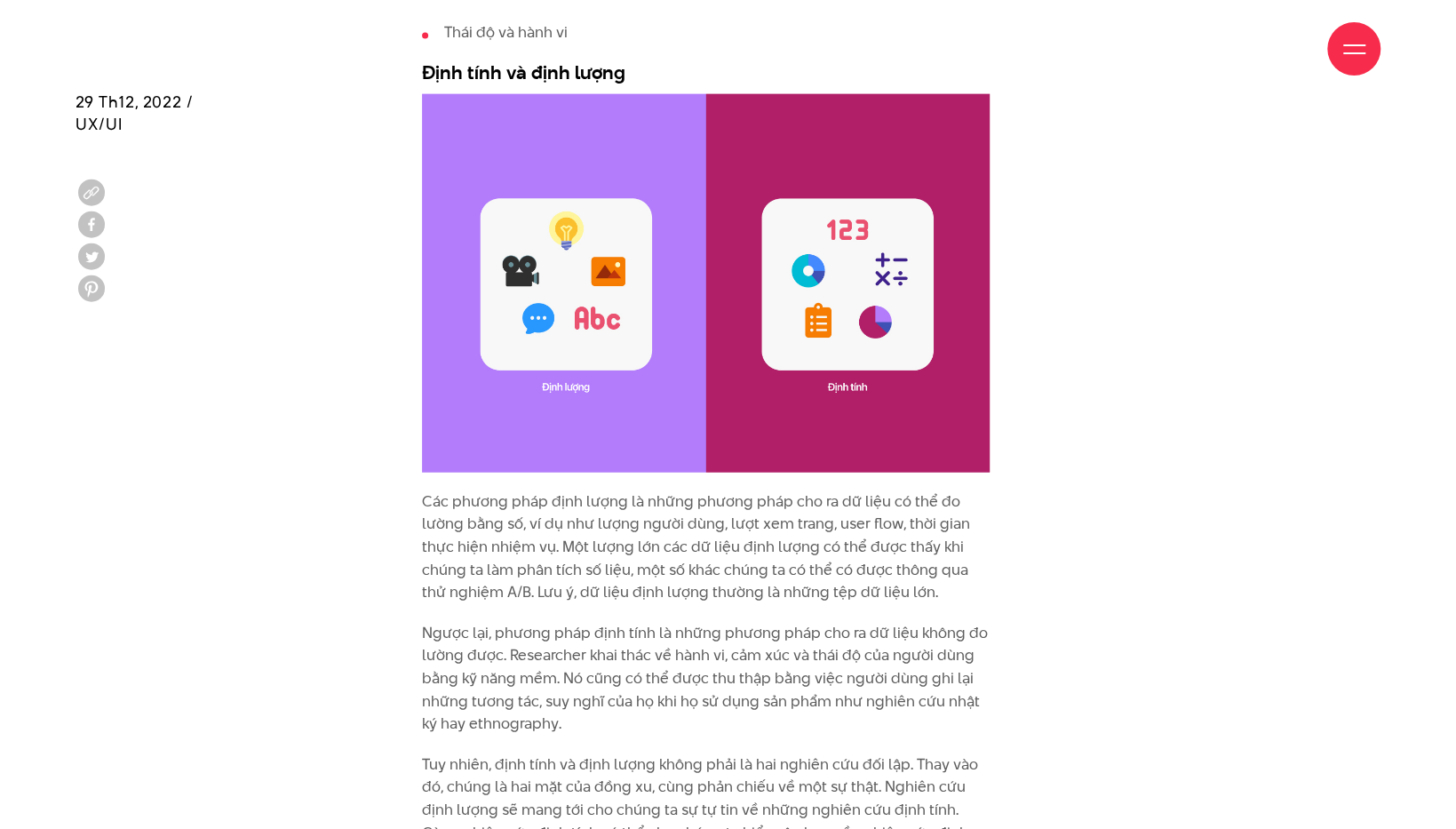
scroll to position [2814, 0]
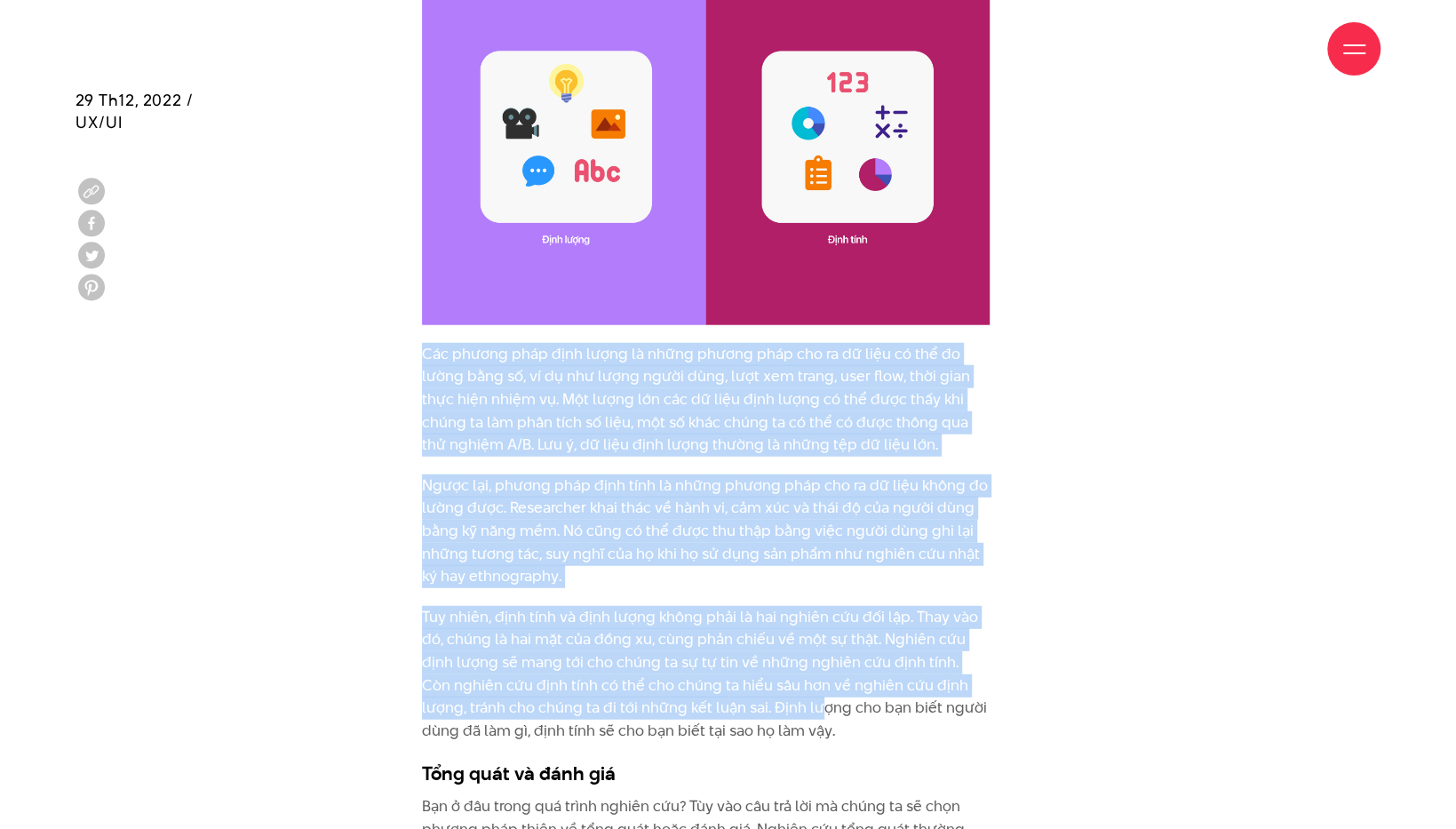
drag, startPoint x: 411, startPoint y: 317, endPoint x: 772, endPoint y: 682, distance: 513.4
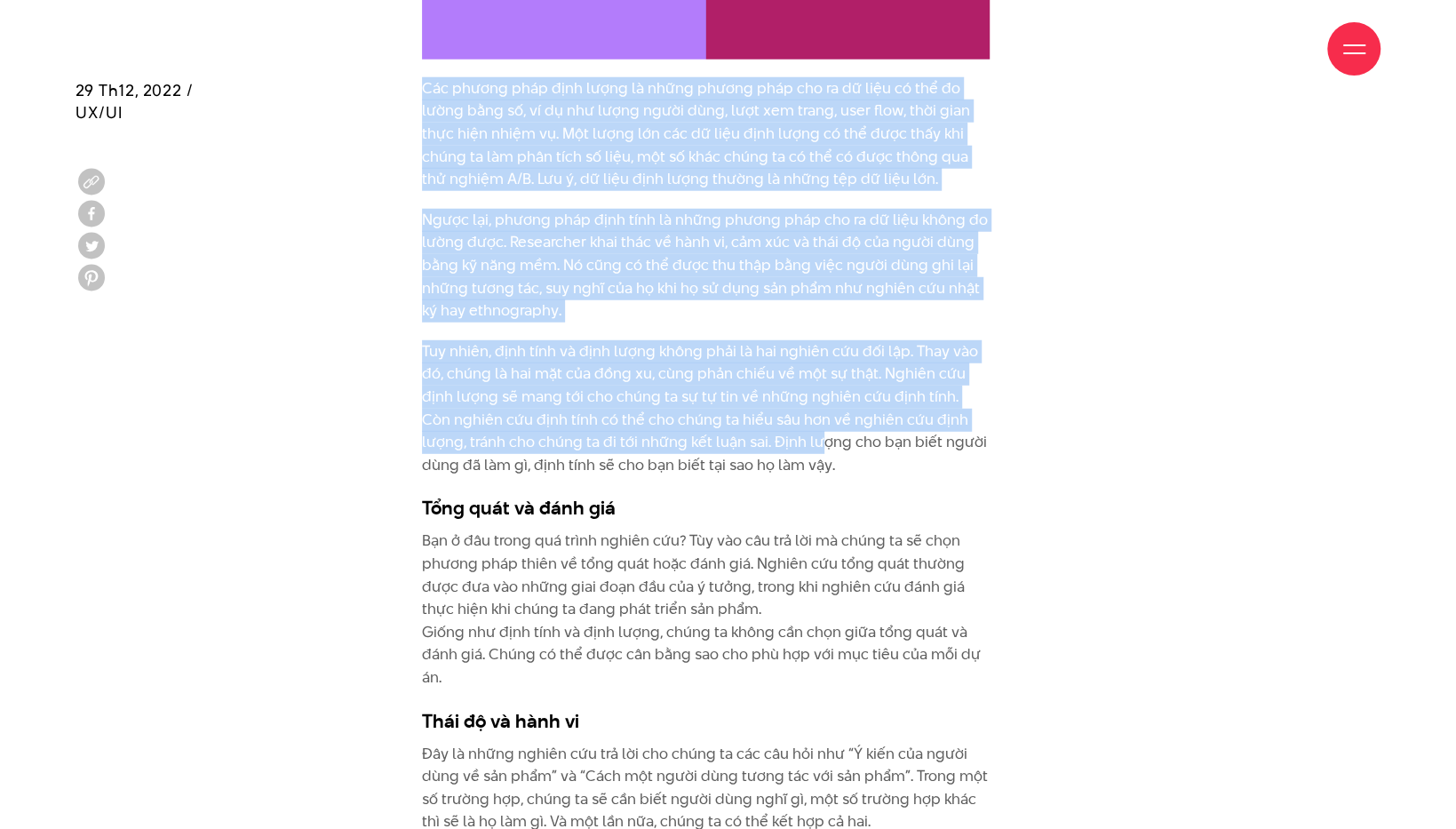
scroll to position [3111, 0]
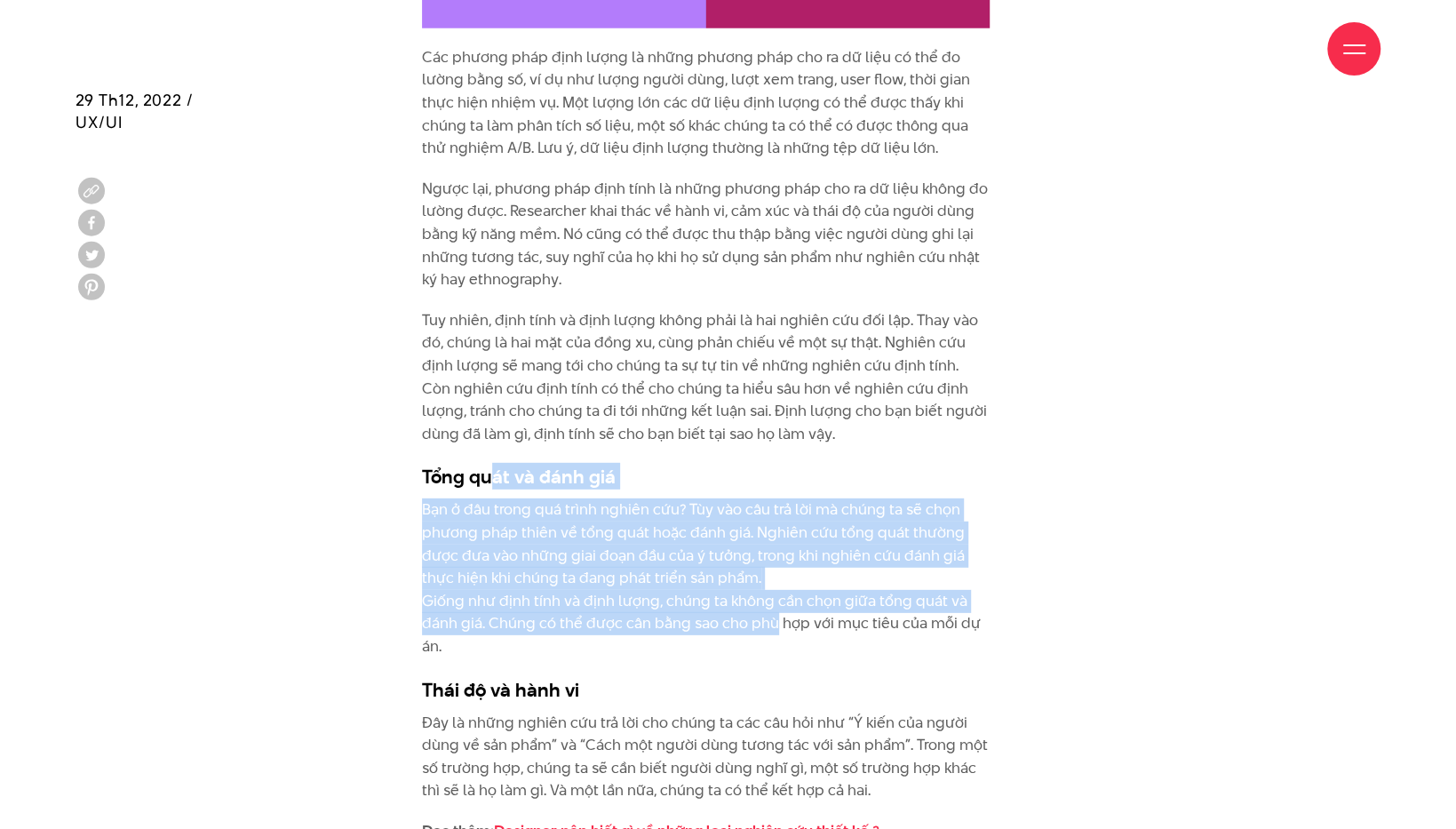
drag, startPoint x: 493, startPoint y: 437, endPoint x: 766, endPoint y: 584, distance: 310.1
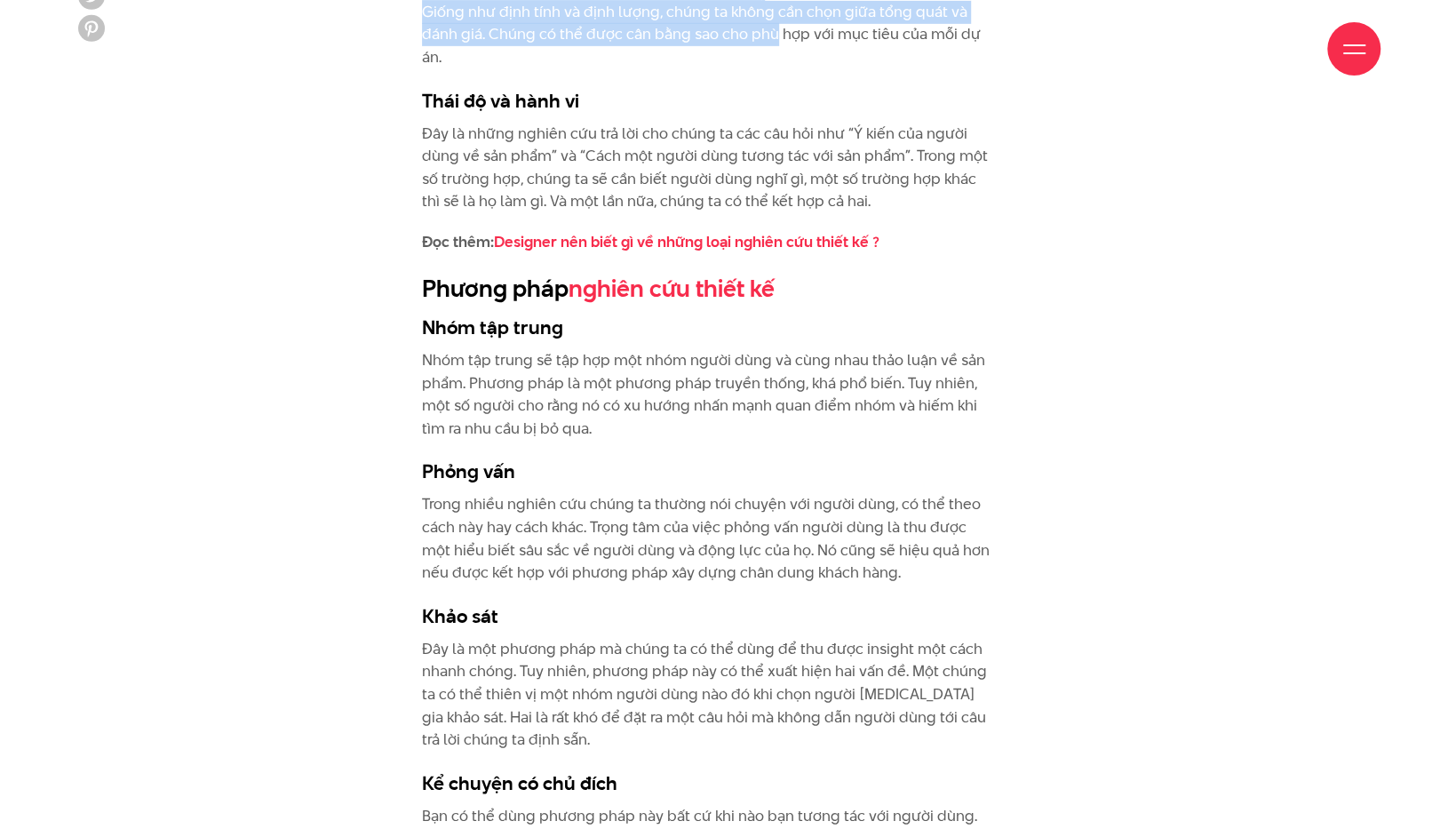
scroll to position [3703, 0]
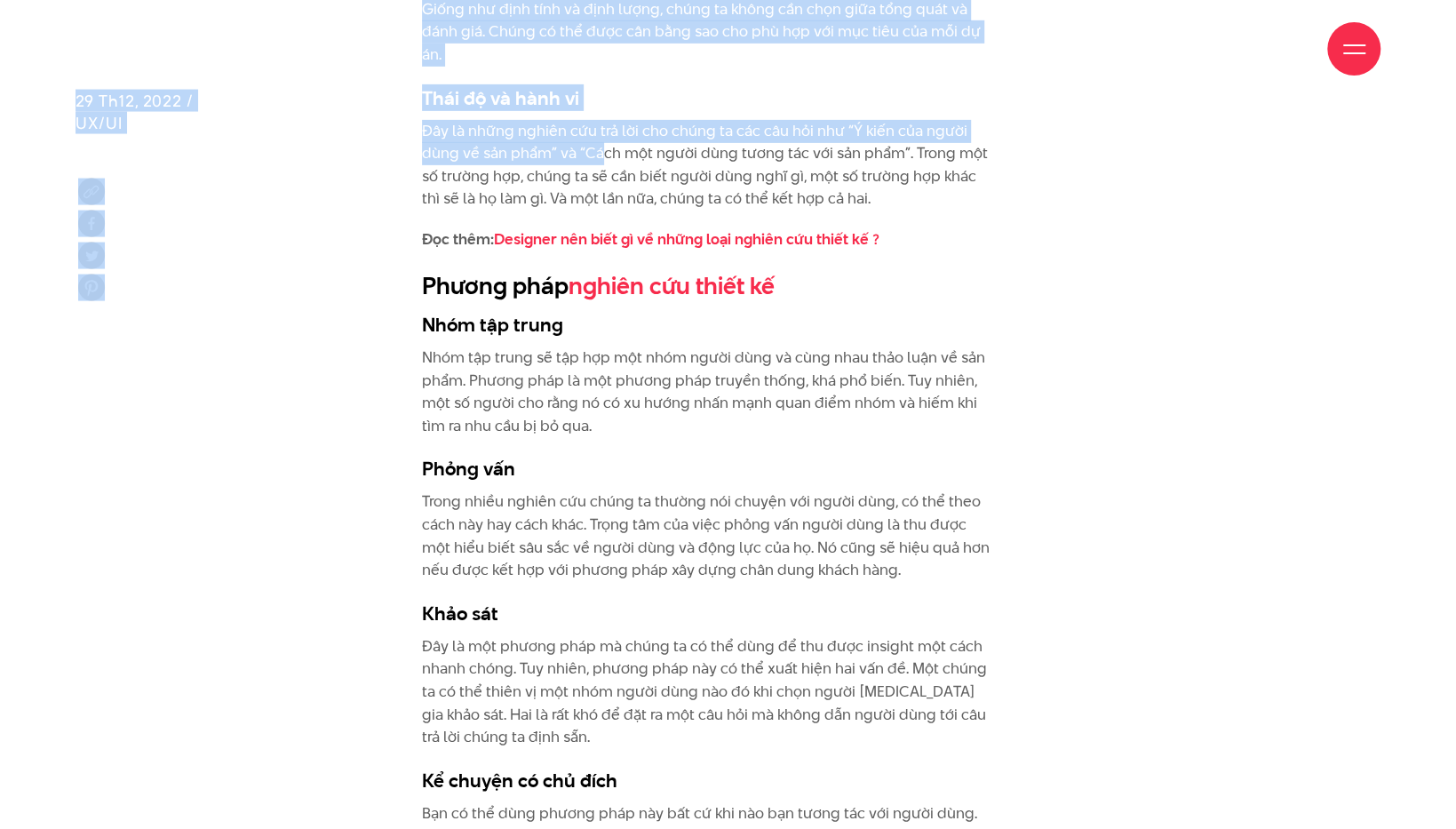
drag, startPoint x: 515, startPoint y: 73, endPoint x: 600, endPoint y: 113, distance: 93.9
click at [600, 113] on div "Giới thiệu Dự án Dịch vụ Góc nhìn Liên hệ Thông tin" at bounding box center [728, 550] width 1456 height 8506
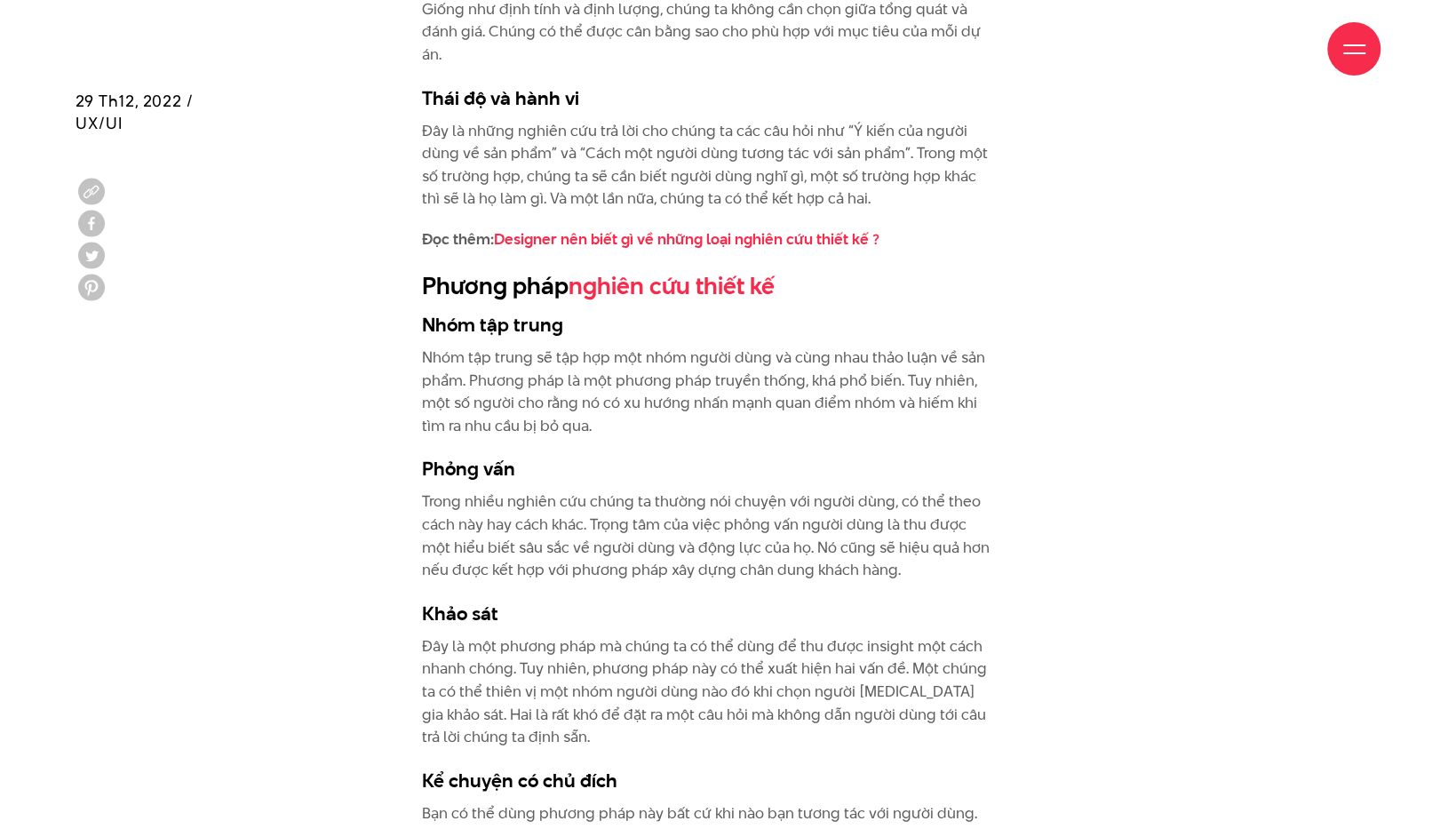
click at [656, 147] on p "Đây là những nghiên cứu trả lời cho chúng ta các câu hỏi như “Ý kiến của người …" at bounding box center [706, 165] width 569 height 91
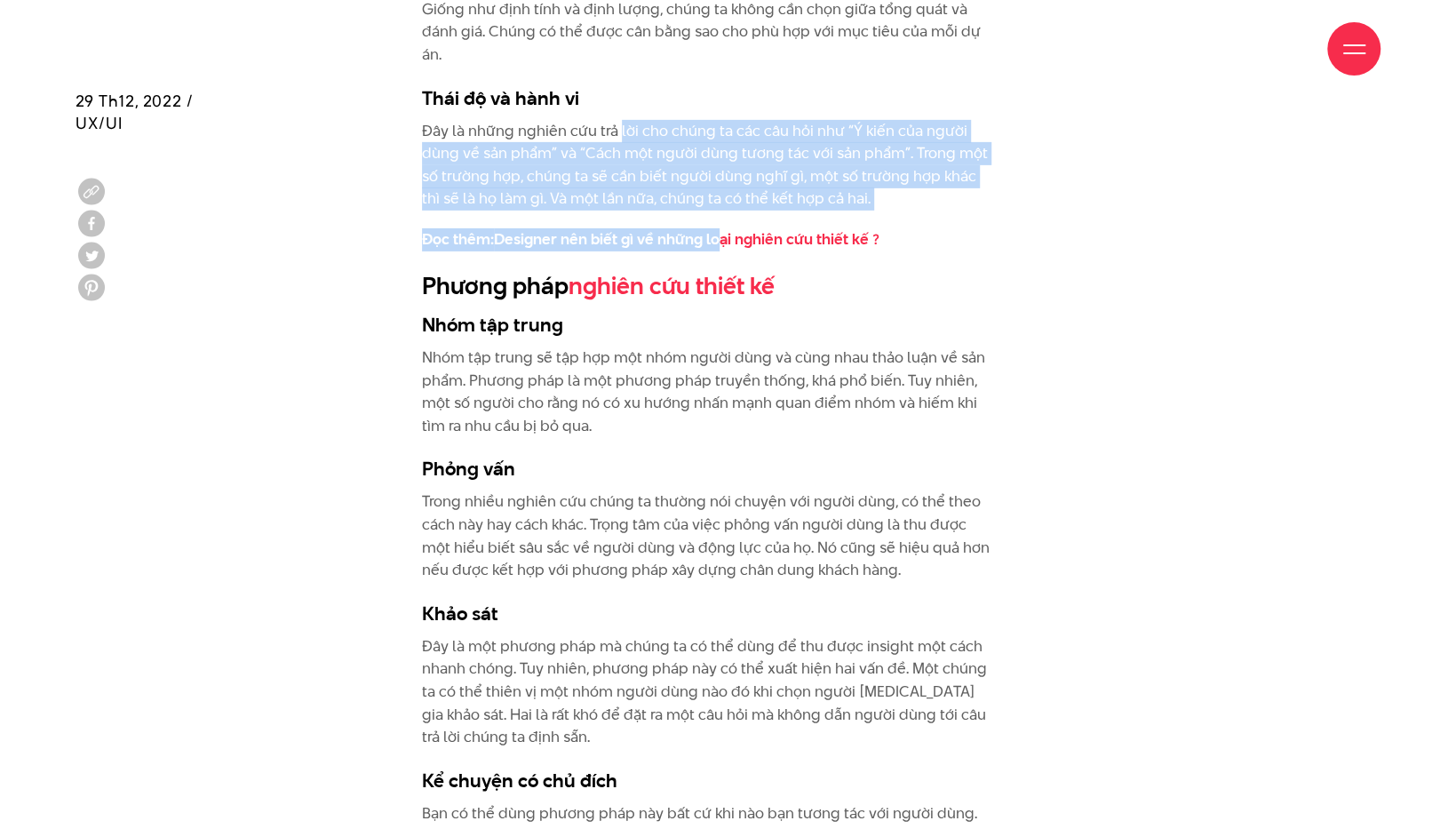
drag, startPoint x: 618, startPoint y: 97, endPoint x: 719, endPoint y: 179, distance: 130.1
click at [719, 179] on div "Nhiều trong số chúng ta có nhiều suy nghĩ về người dùng và khách hàng. Chúng ta…" at bounding box center [706, 341] width 569 height 4680
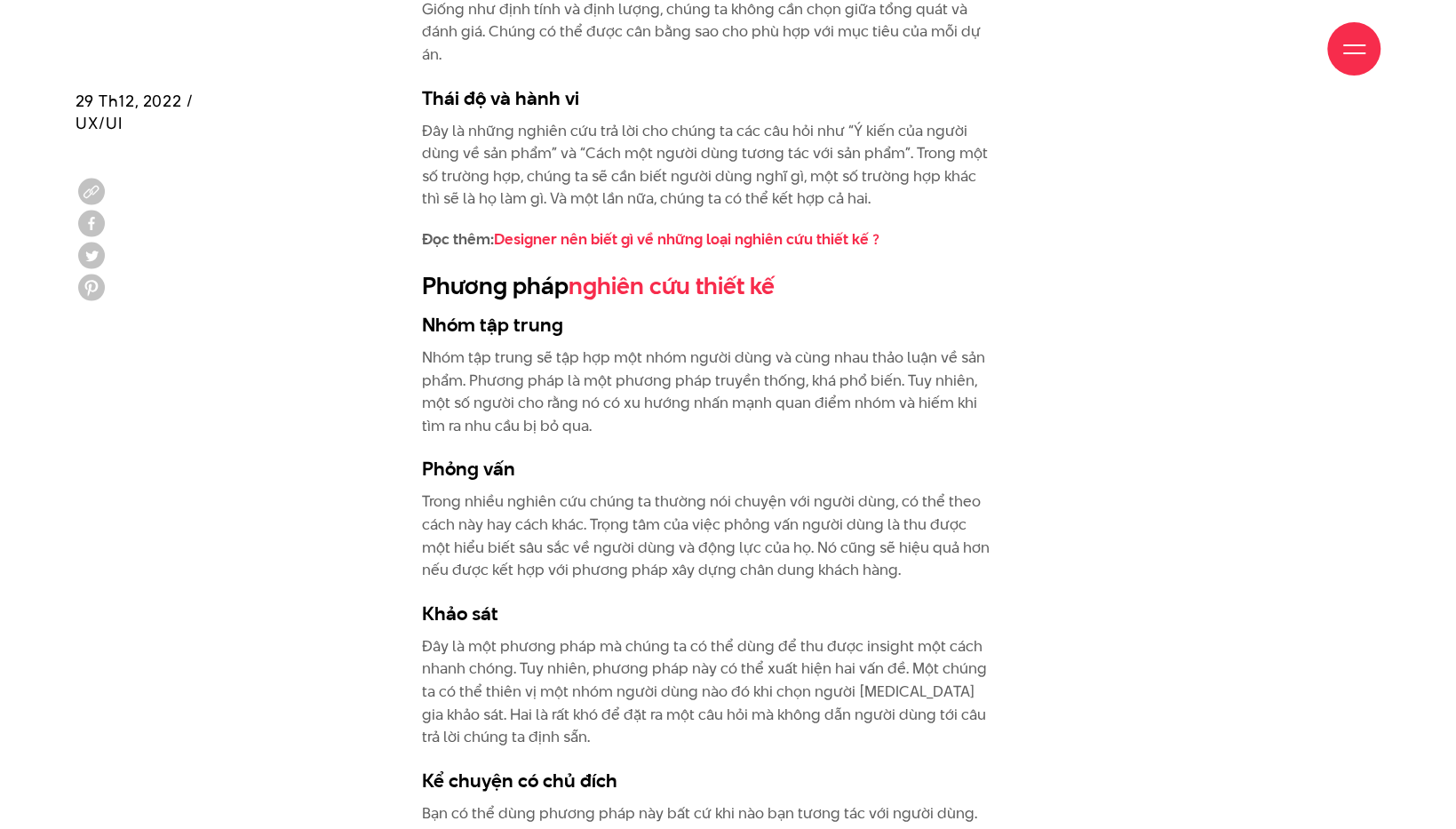
click at [458, 346] on p "Nhóm tập trung sẽ tập hợp một nhóm người dùng và cùng nhau thảo luận về sản phẩ…" at bounding box center [706, 391] width 569 height 91
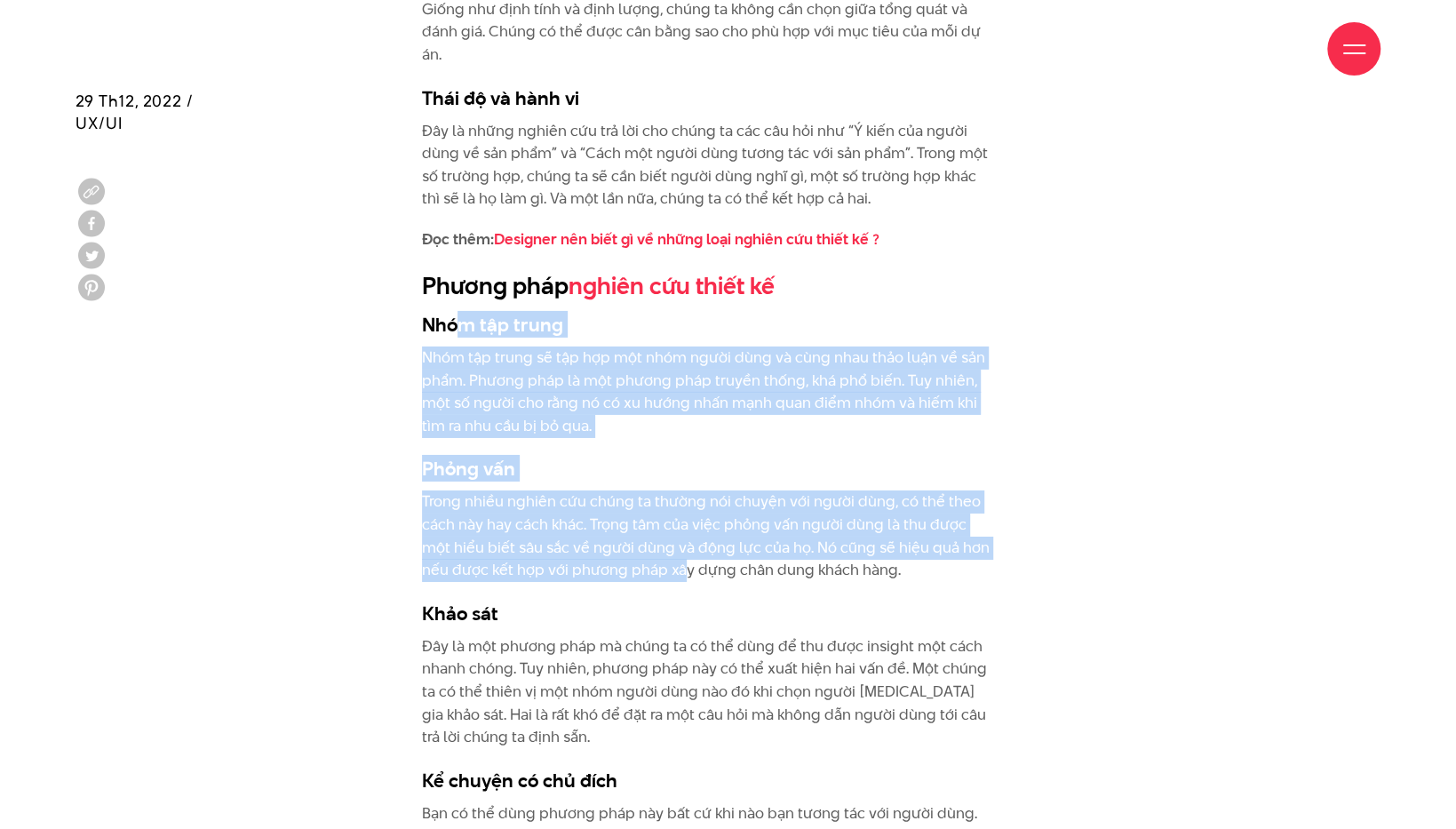
drag, startPoint x: 456, startPoint y: 288, endPoint x: 683, endPoint y: 545, distance: 342.9
click at [683, 545] on div "Nhiều trong số chúng ta có nhiều suy nghĩ về người dùng và khách hàng. Chúng ta…" at bounding box center [706, 341] width 569 height 4680
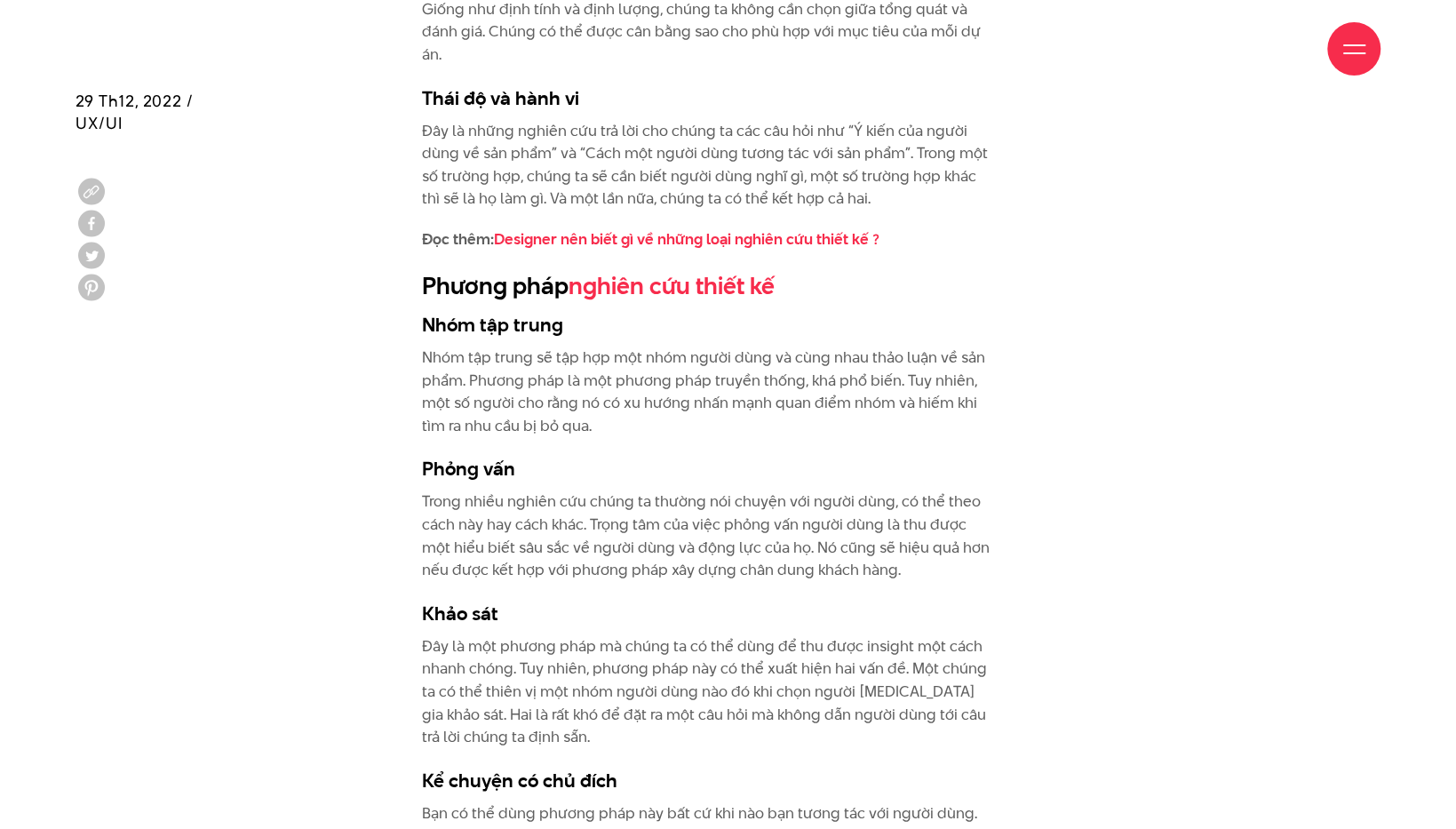
click at [728, 600] on h3 "Khảo sát" at bounding box center [706, 613] width 569 height 27
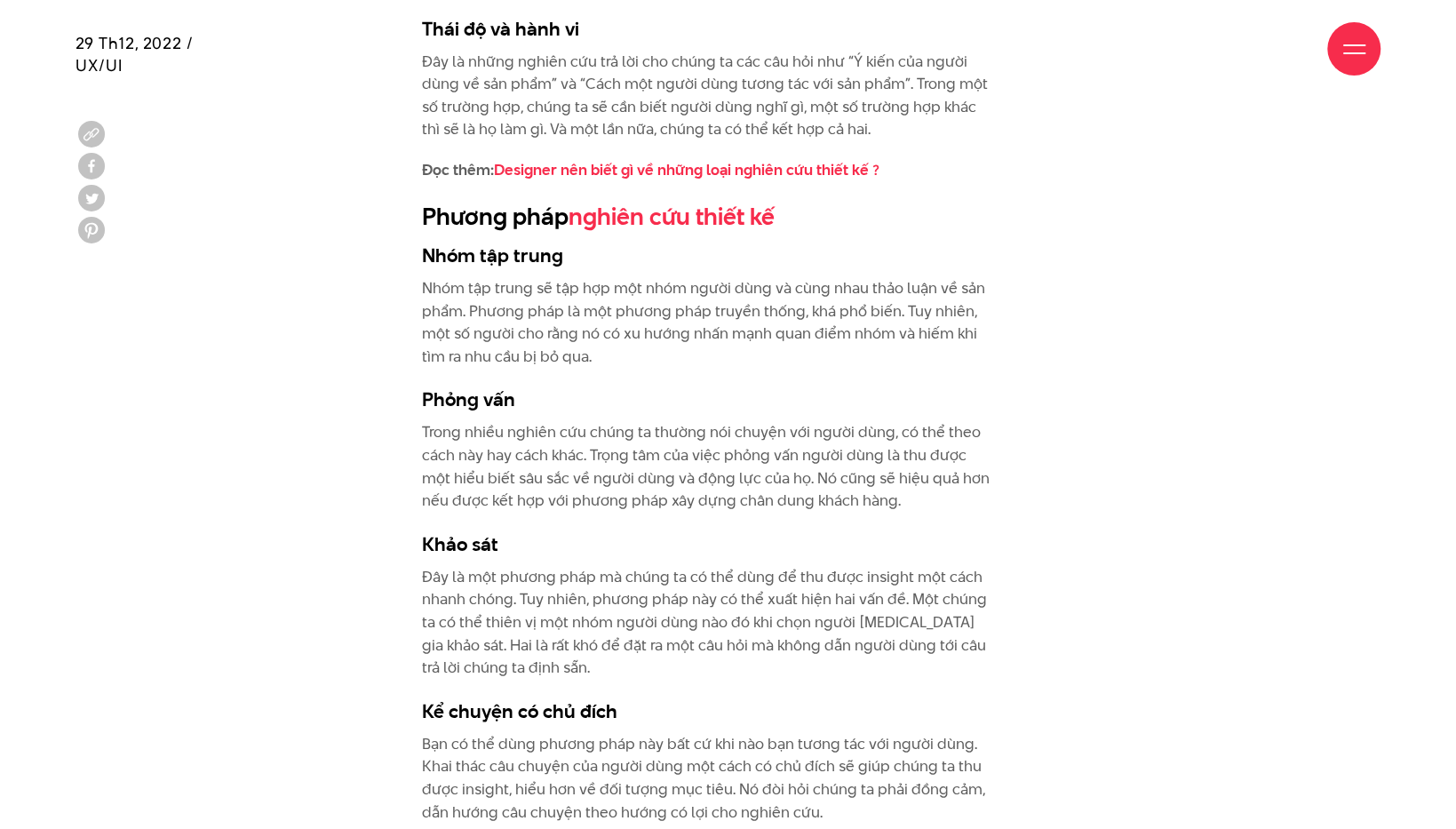
scroll to position [3802, 0]
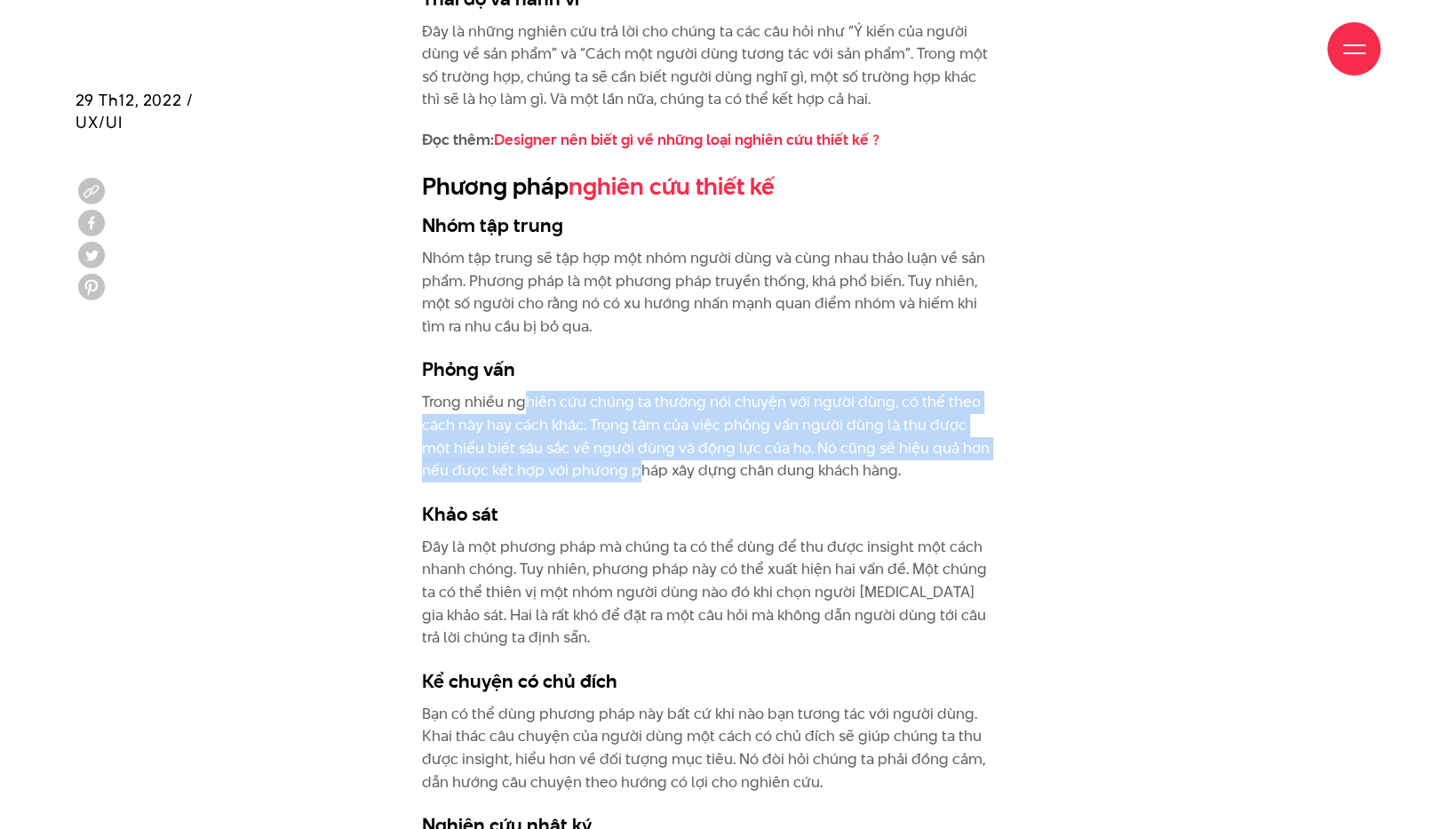
drag, startPoint x: 526, startPoint y: 362, endPoint x: 633, endPoint y: 454, distance: 141.1
click at [635, 433] on p "Trong nhiều nghiên cứu chúng ta thường nói chuyện với người dùng, có thể theo c…" at bounding box center [706, 437] width 569 height 91
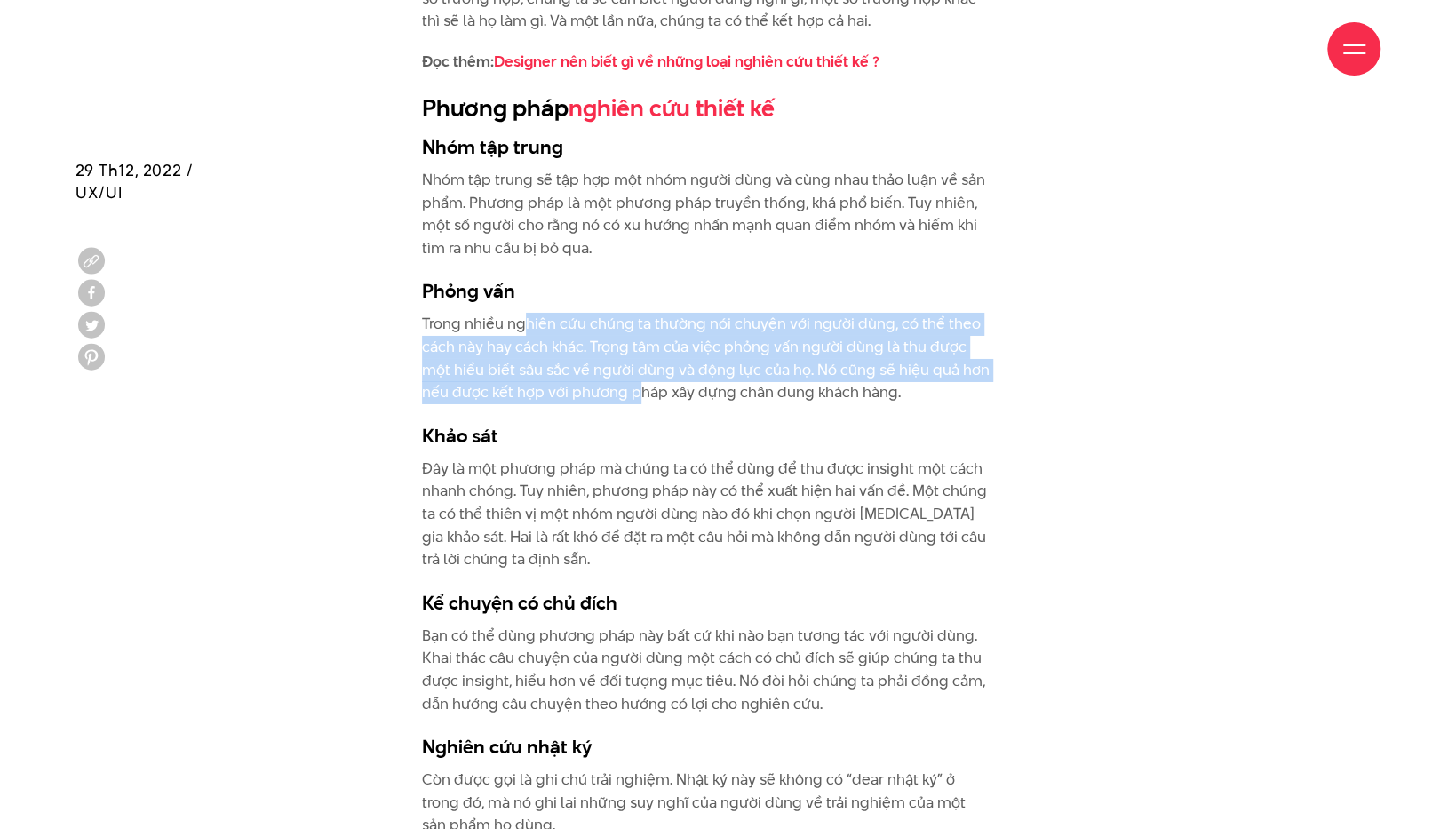
scroll to position [3950, 0]
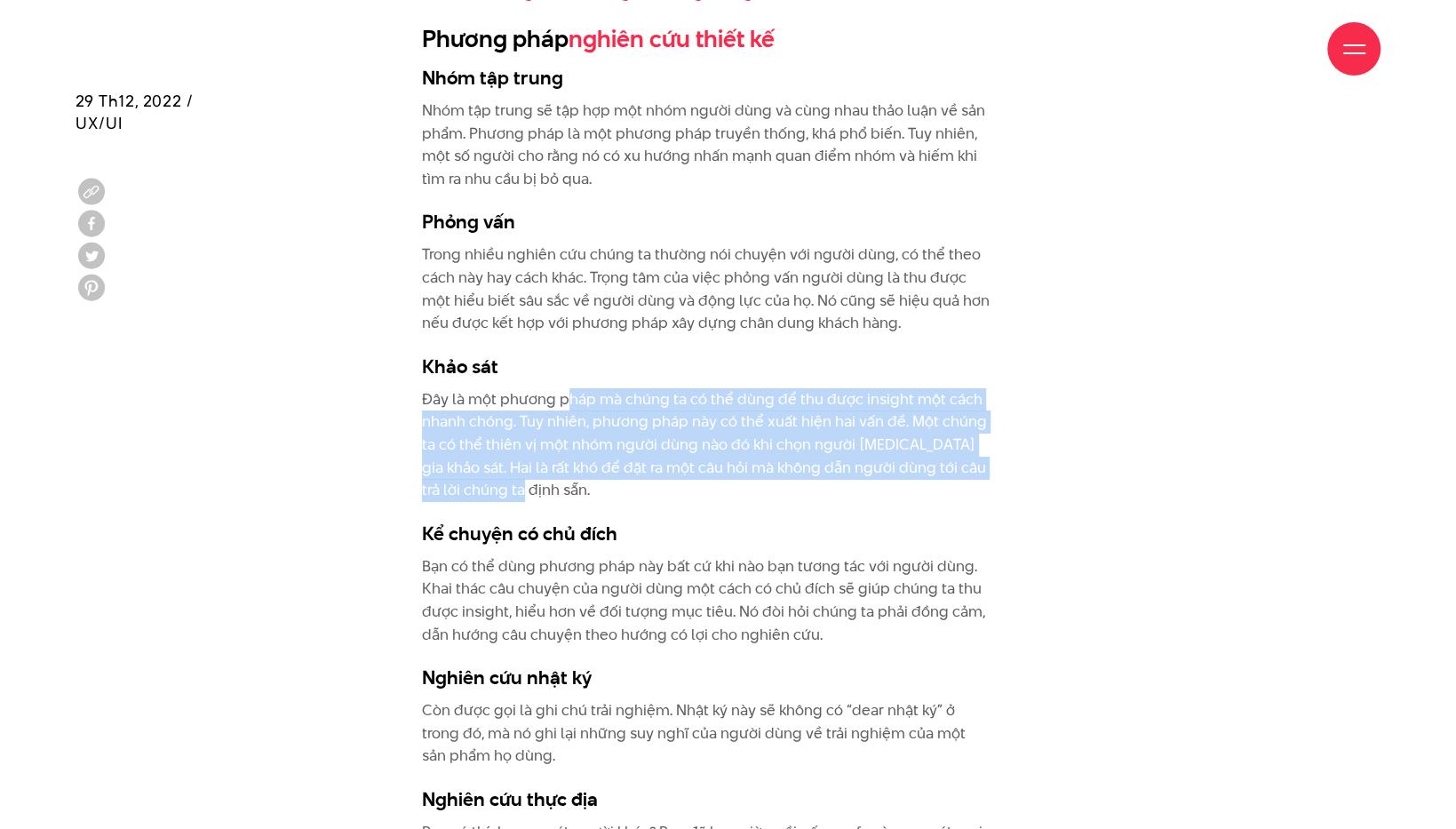
drag, startPoint x: 564, startPoint y: 371, endPoint x: 641, endPoint y: 459, distance: 116.9
click at [641, 459] on p "Đây là một phương pháp mà chúng ta có thể dùng để thu được insight một cách nha…" at bounding box center [706, 446] width 569 height 114
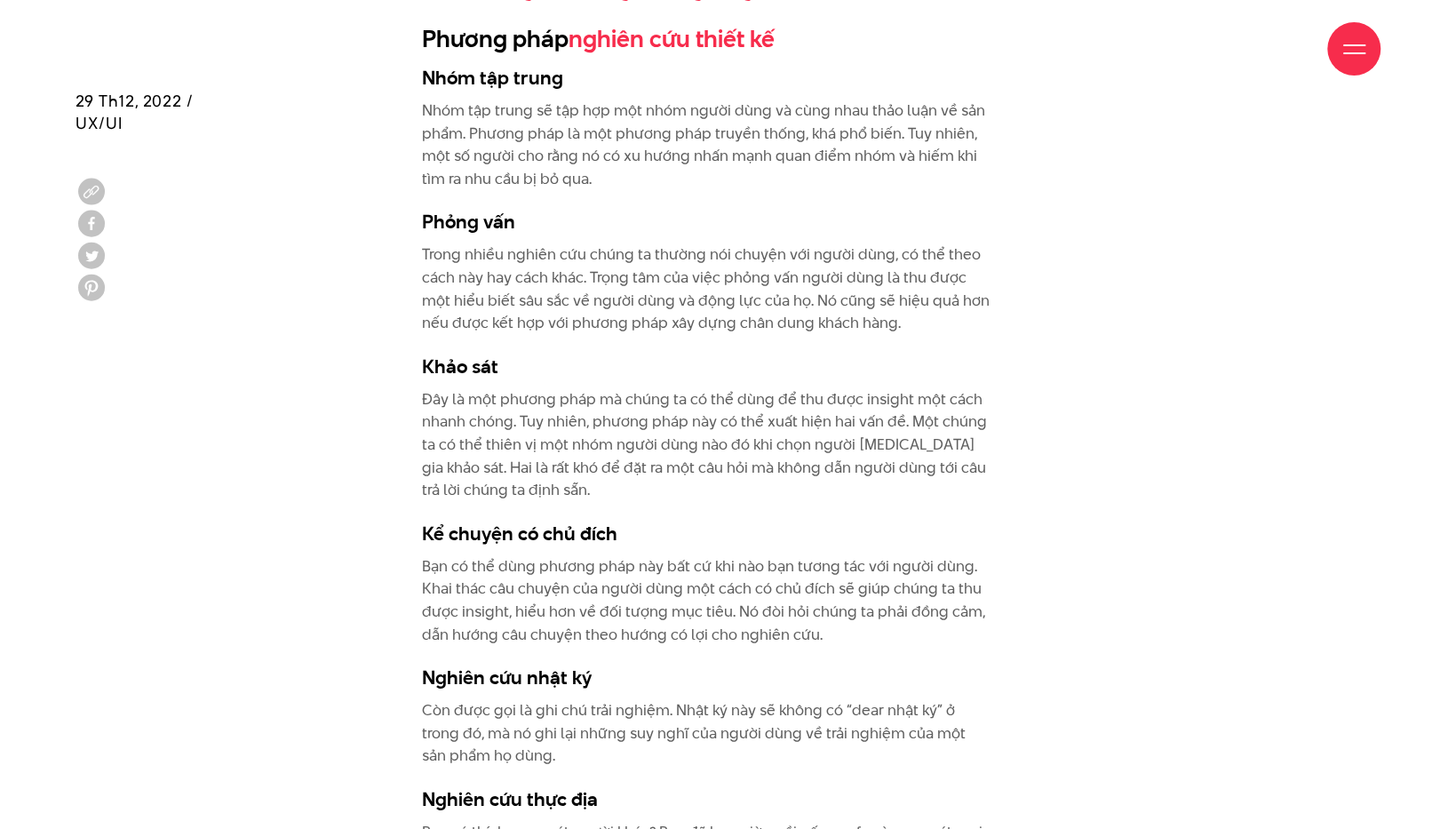
click at [636, 556] on p "Bạn có thể dùng phương pháp này bất cứ khi nào bạn tương tác với người dùng. Kh…" at bounding box center [706, 601] width 569 height 91
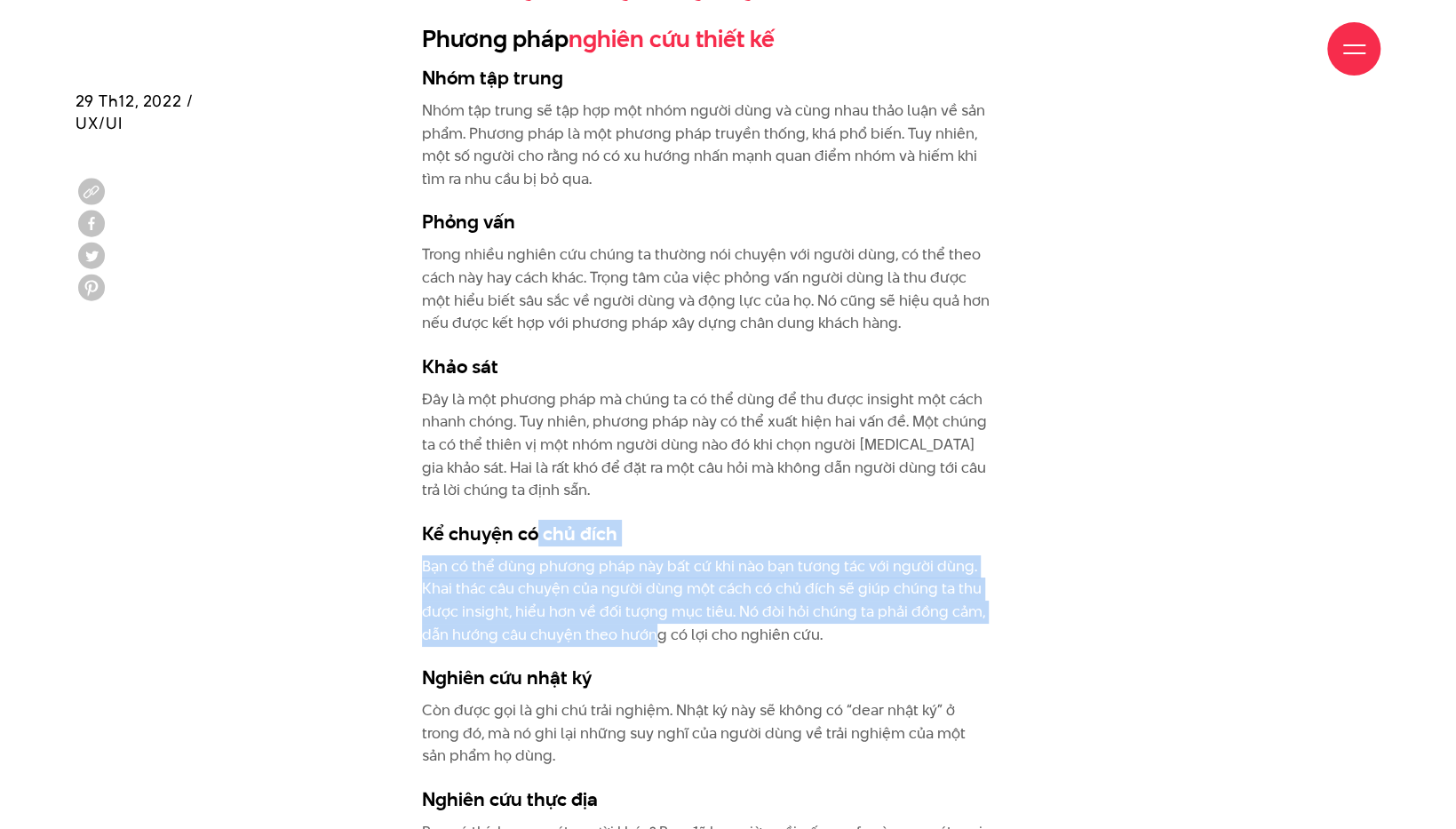
drag, startPoint x: 536, startPoint y: 499, endPoint x: 682, endPoint y: 621, distance: 190.3
click at [656, 606] on div "Nhiều trong số chúng ta có nhiều suy nghĩ về người dùng và khách hàng. Chúng ta…" at bounding box center [706, 94] width 569 height 4680
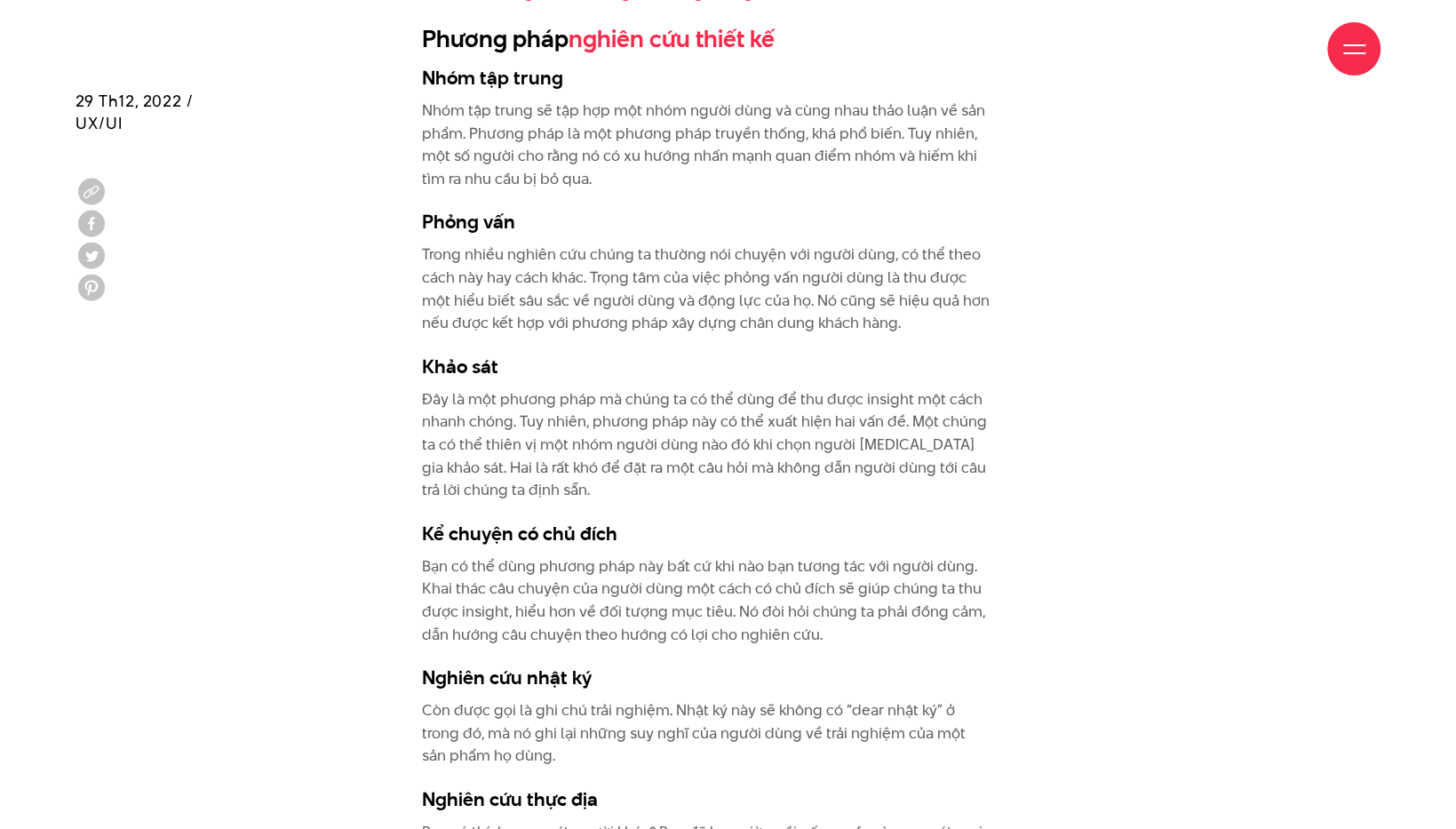
click at [737, 655] on div "Nhiều trong số chúng ta có nhiều suy nghĩ về người dùng và khách hàng. Chúng ta…" at bounding box center [706, 94] width 569 height 4680
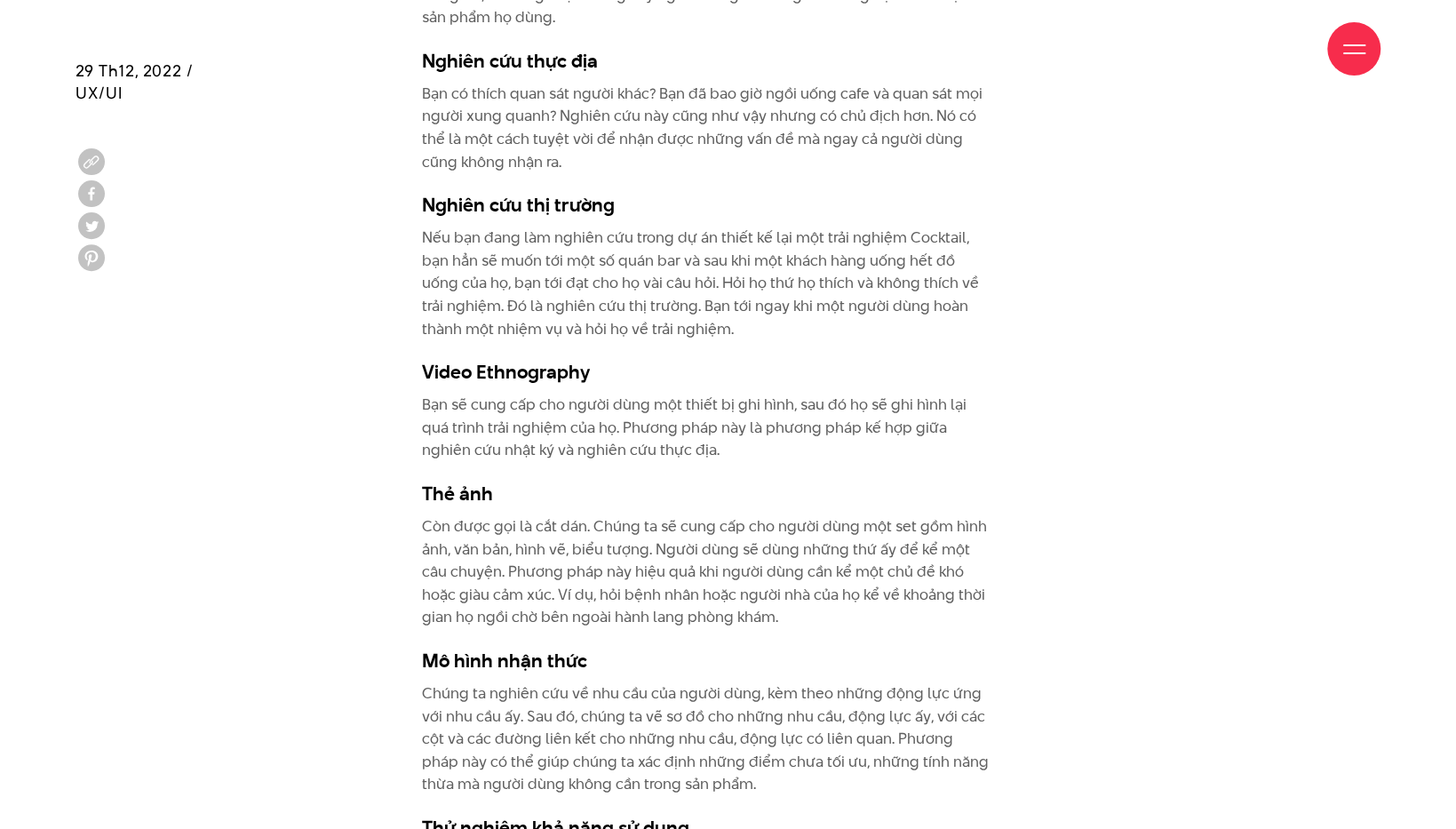
scroll to position [4692, 0]
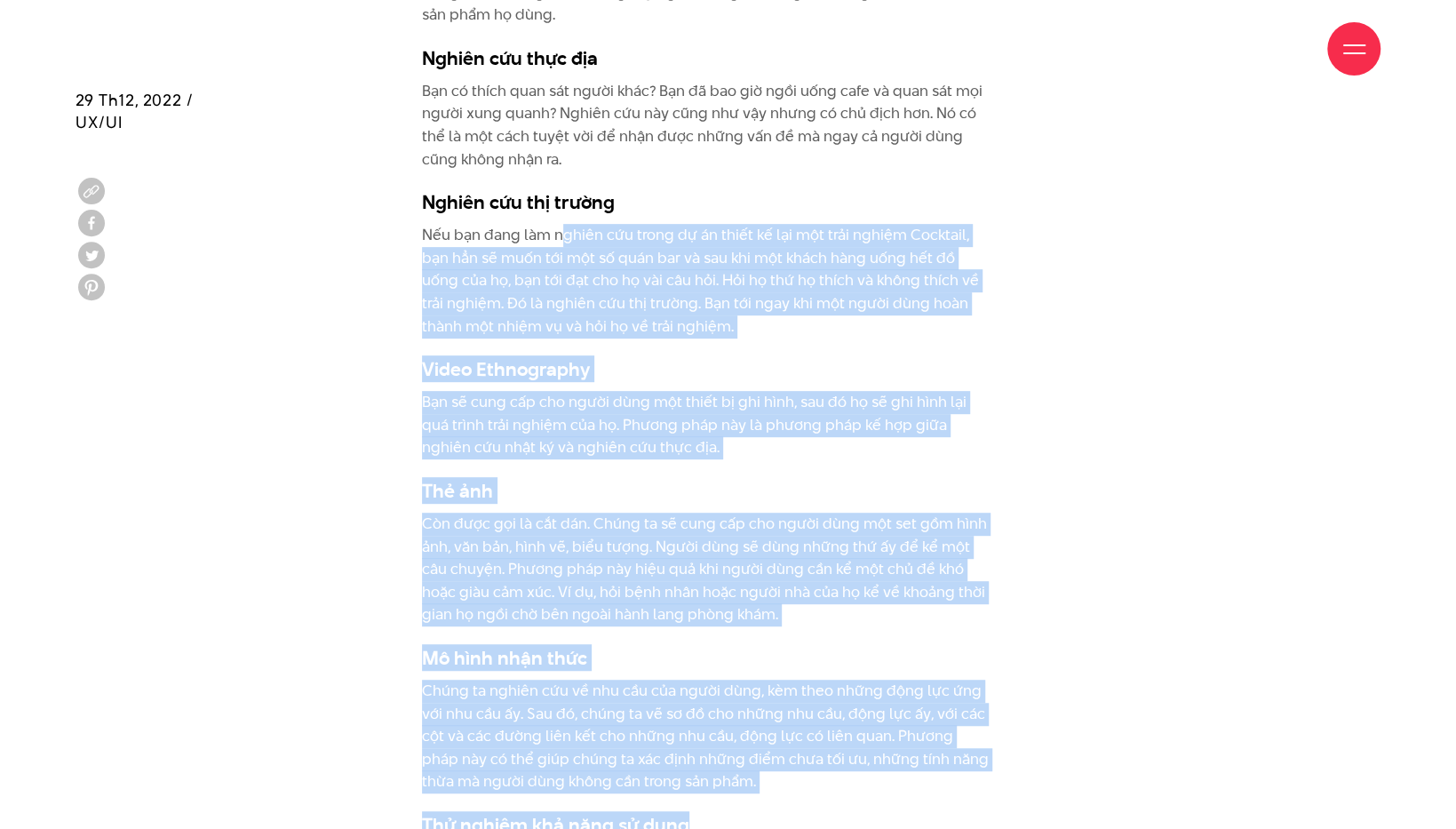
drag, startPoint x: 564, startPoint y: 200, endPoint x: 857, endPoint y: 742, distance: 616.1
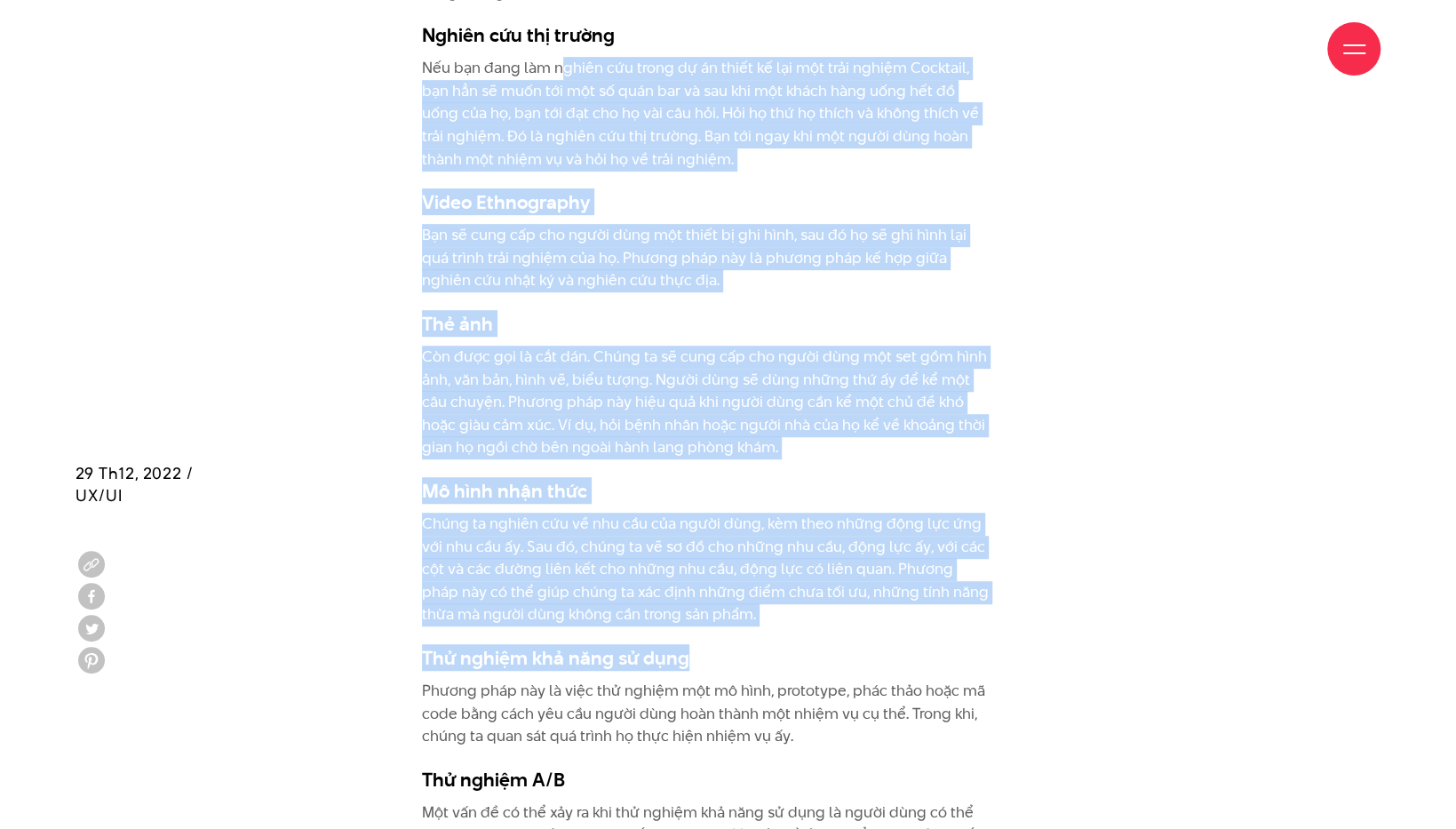
scroll to position [5283, 0]
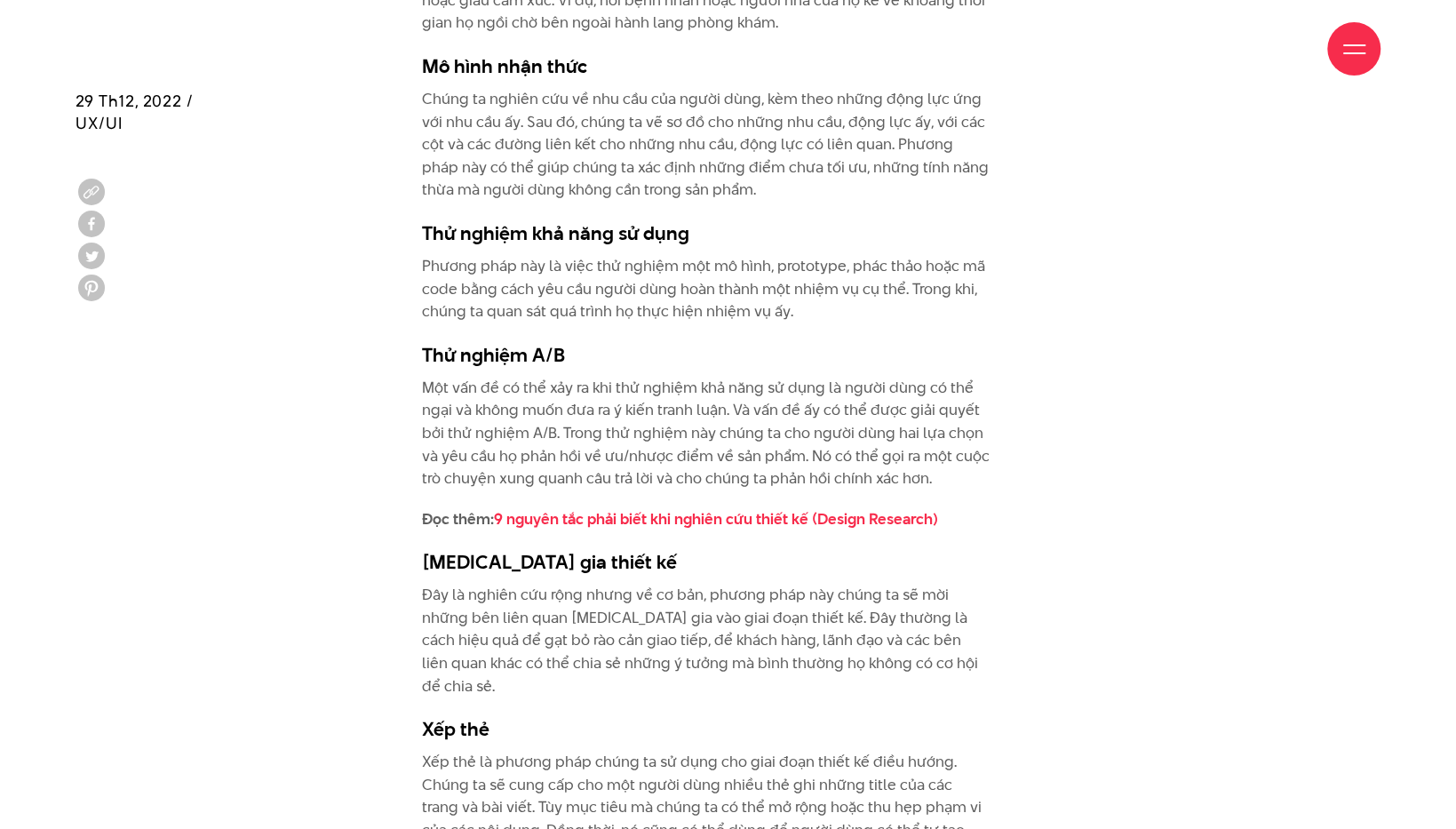
click at [918, 548] on h3 "[MEDICAL_DATA] gia thiết kế" at bounding box center [706, 562] width 569 height 27
